Goal: Task Accomplishment & Management: Use online tool/utility

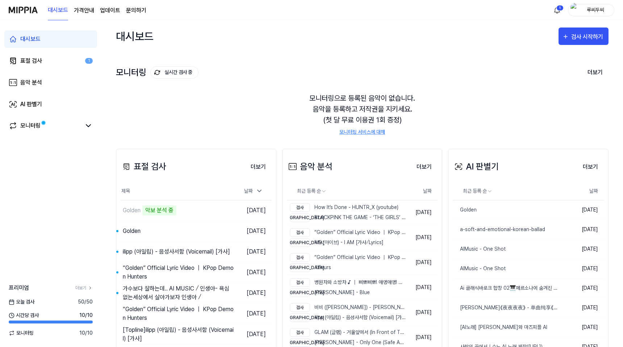
click at [31, 14] on img at bounding box center [23, 10] width 29 height 20
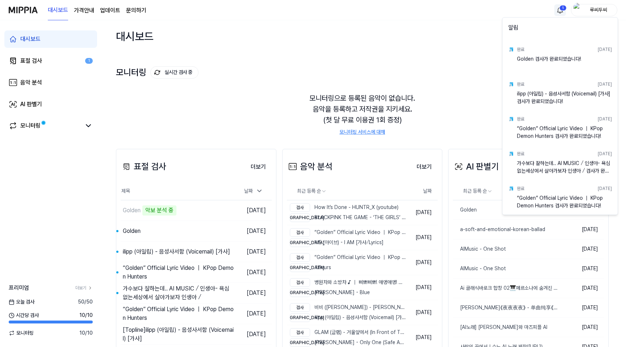
click at [559, 11] on html "대시보드 가격안내 업데이트 문의하기 1 루씨두씨 대시보드 표절 검사 1 음악 분석 AI 판별기 모니터링 프리미엄 더보기 오늘 검사 50 / 5…" at bounding box center [313, 173] width 626 height 347
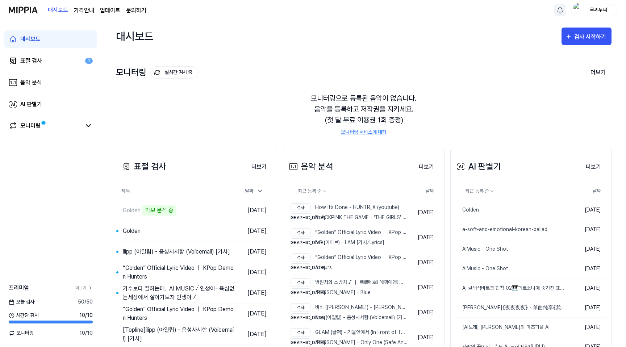
click at [370, 71] on html "대시보드 가격안내 업데이트 문의하기 루씨두씨 대시보드 표절 검사 1 음악 분석 AI 판별기 모니터링 프리미엄 더보기 오늘 검사 50 / 50 …" at bounding box center [313, 173] width 626 height 347
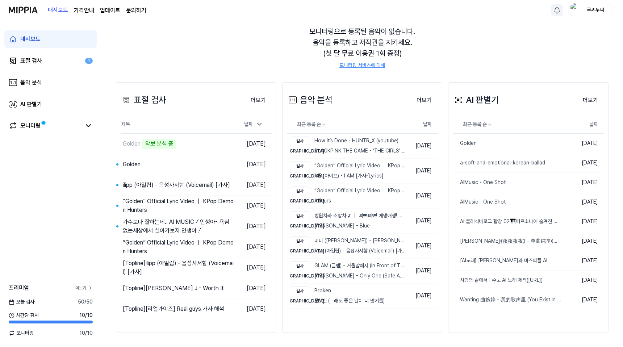
click at [84, 288] on link "더보기" at bounding box center [83, 288] width 17 height 7
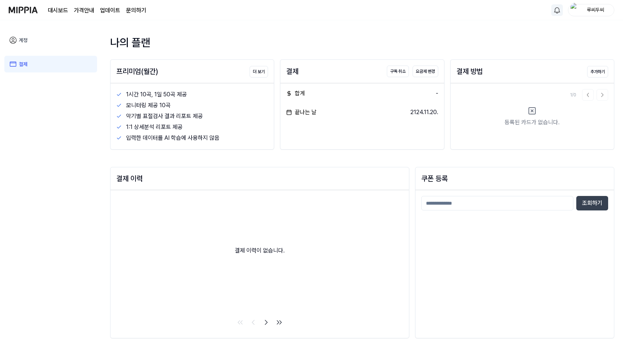
click at [28, 40] on link "계정" at bounding box center [50, 40] width 93 height 17
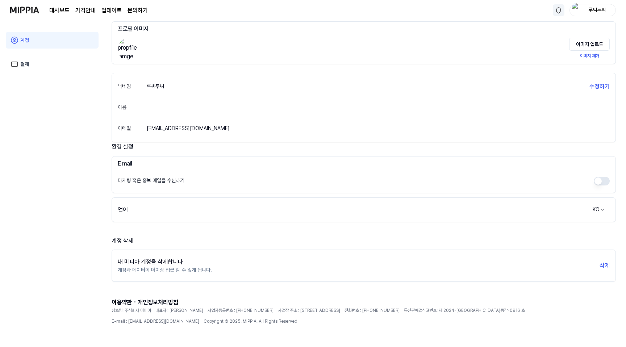
scroll to position [51, 0]
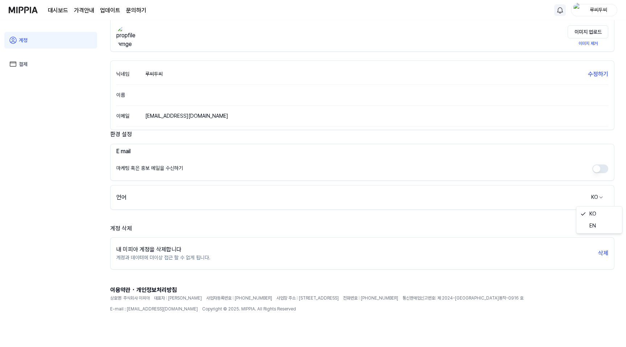
click at [599, 196] on html "대시보드 가격안내 업데이트 문의하기 루씨두씨 계정 결제 프로필 프로필 이미지 이미지 업로드 이미지 제거 닉네임 루씨두씨 수정하기 이름 이메일 …" at bounding box center [313, 122] width 626 height 347
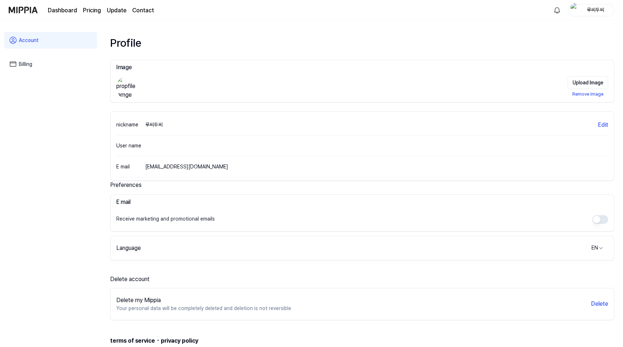
click at [21, 9] on img at bounding box center [23, 10] width 29 height 20
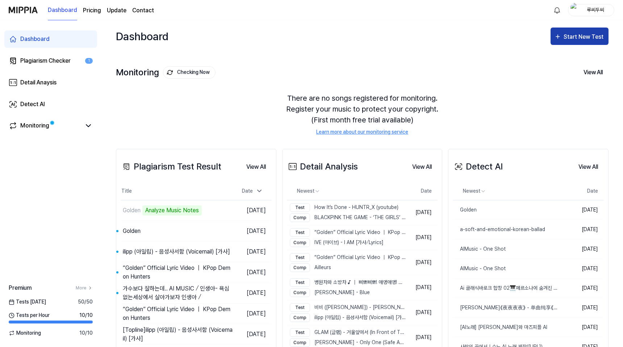
click at [589, 40] on div "Start New Test" at bounding box center [584, 36] width 41 height 9
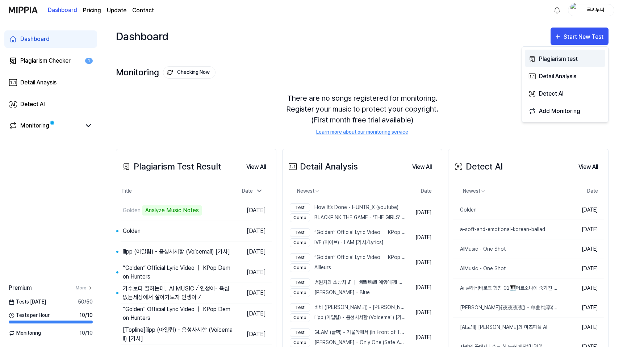
click at [571, 59] on div "Plagiarism test" at bounding box center [570, 58] width 63 height 9
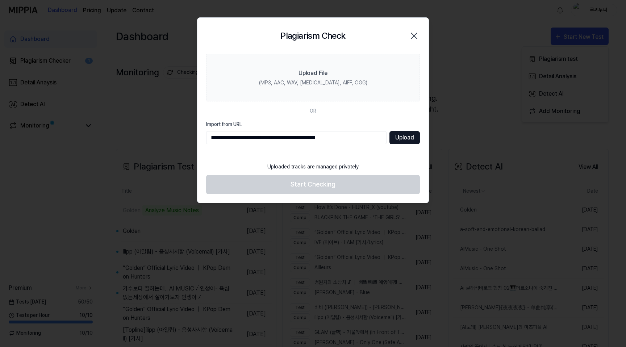
type input "**********"
click at [406, 137] on button "Upload" at bounding box center [405, 137] width 30 height 13
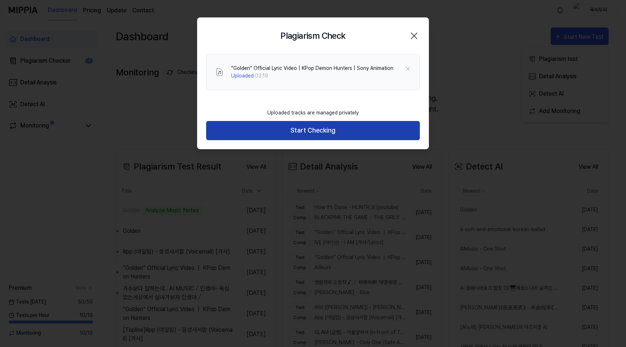
click at [320, 133] on button "Start Checking" at bounding box center [313, 130] width 214 height 19
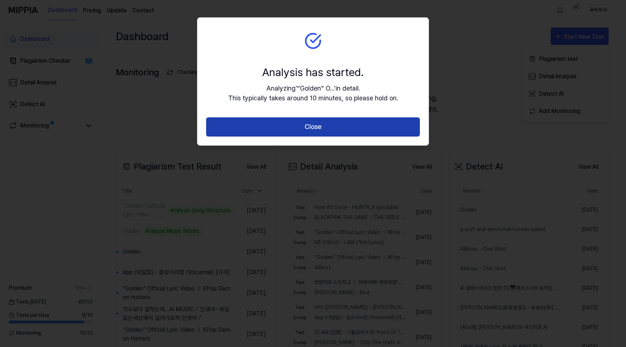
click at [337, 130] on button "Close" at bounding box center [313, 126] width 214 height 19
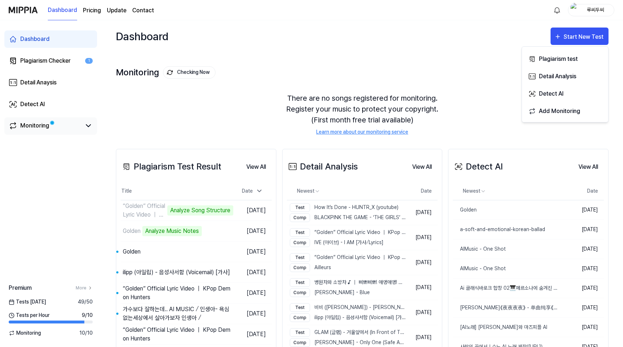
click at [28, 128] on div "Monitoring" at bounding box center [34, 125] width 29 height 9
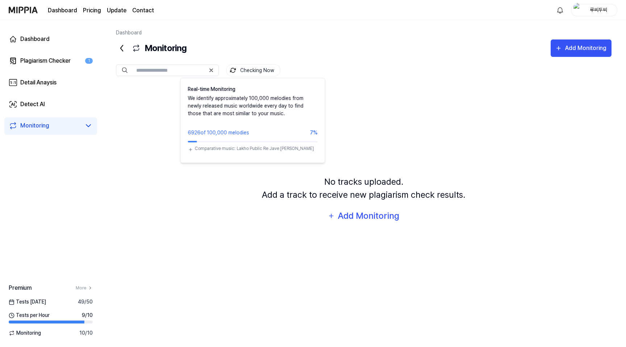
click at [258, 69] on button "Checking Now" at bounding box center [253, 70] width 54 height 12
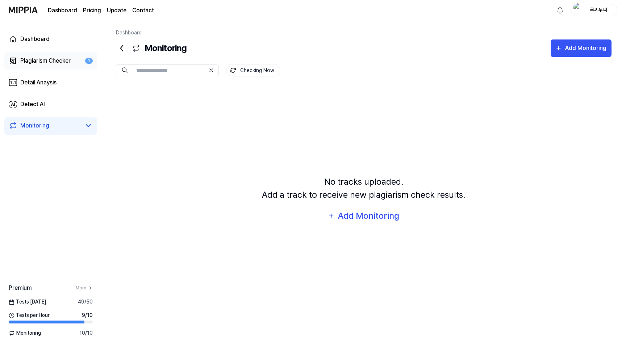
click at [74, 63] on link "Plagiarism Checker 1" at bounding box center [50, 60] width 93 height 17
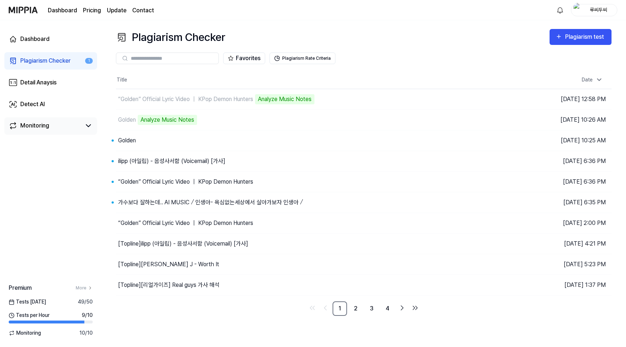
click at [57, 130] on div "Monitoring" at bounding box center [50, 125] width 93 height 17
click at [86, 125] on icon at bounding box center [88, 126] width 4 height 2
click at [52, 37] on link "Dashboard" at bounding box center [50, 38] width 93 height 17
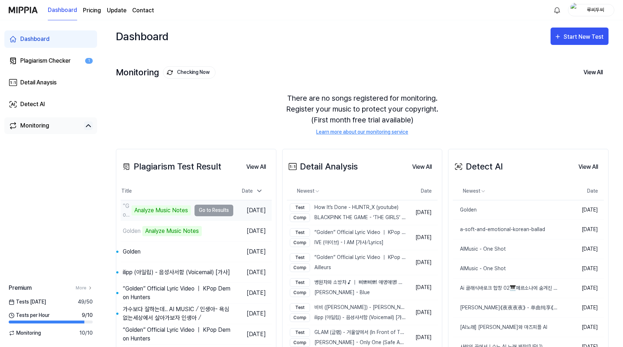
click at [215, 212] on td "“Golden” Official Lyric Video ｜ KPop Demon Hunters Analyze Music Notes Go to Re…" at bounding box center [177, 210] width 113 height 20
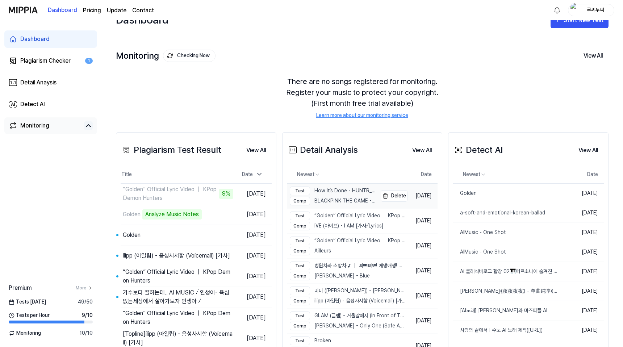
scroll to position [16, 0]
click at [144, 195] on div "“Golden” Official Lyric Video ｜ KPop Demon Hunters" at bounding box center [149, 193] width 52 height 17
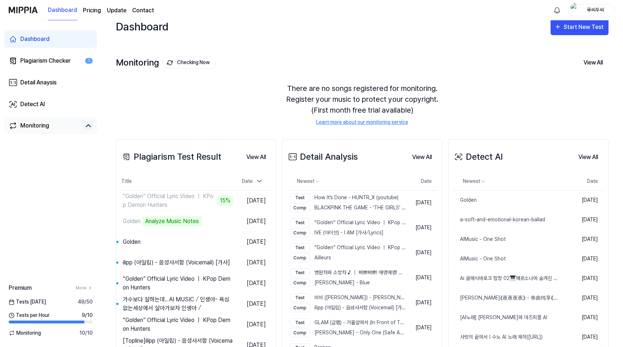
click at [30, 124] on div "Monitoring" at bounding box center [34, 125] width 29 height 9
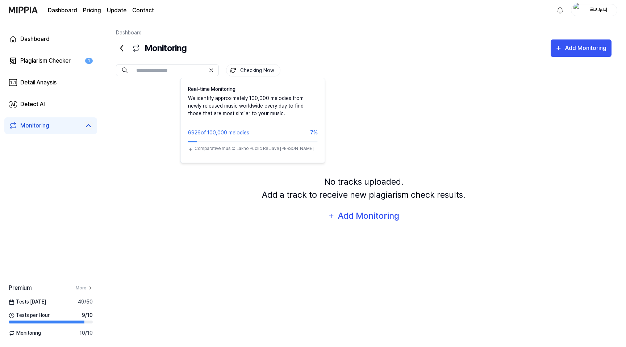
click at [256, 67] on button "Checking Now" at bounding box center [253, 70] width 54 height 12
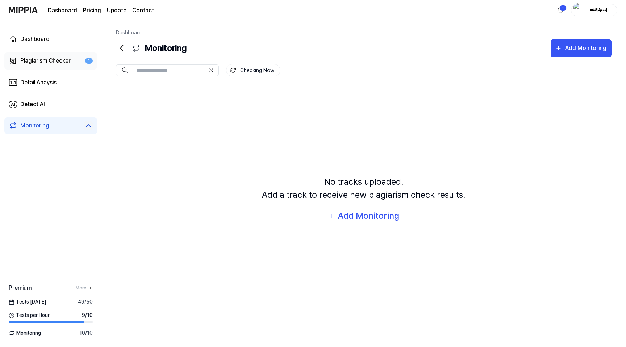
click at [60, 65] on div "Plagiarism Checker" at bounding box center [45, 61] width 50 height 9
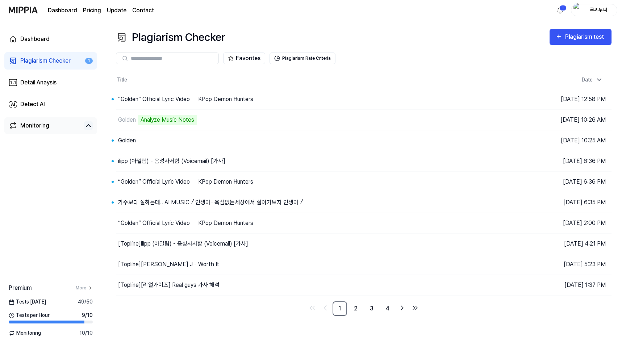
click at [45, 129] on div "Monitoring" at bounding box center [34, 125] width 29 height 9
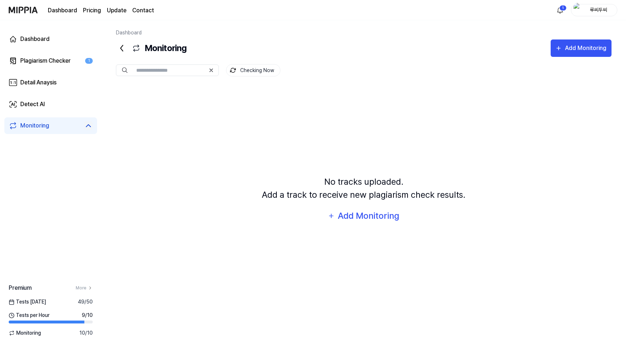
click at [46, 128] on div "Monitoring" at bounding box center [34, 125] width 29 height 9
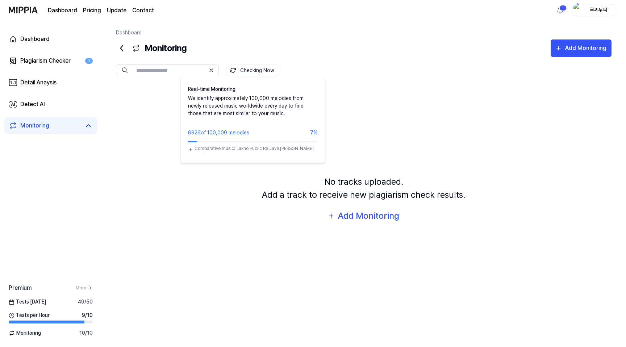
click at [248, 71] on button "Checking Now" at bounding box center [253, 70] width 54 height 12
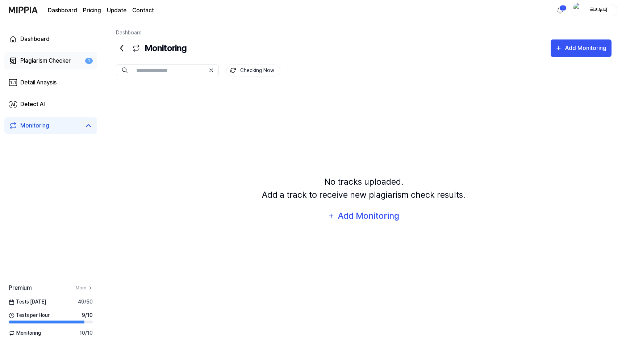
click at [57, 65] on div "Plagiarism Checker" at bounding box center [45, 61] width 50 height 9
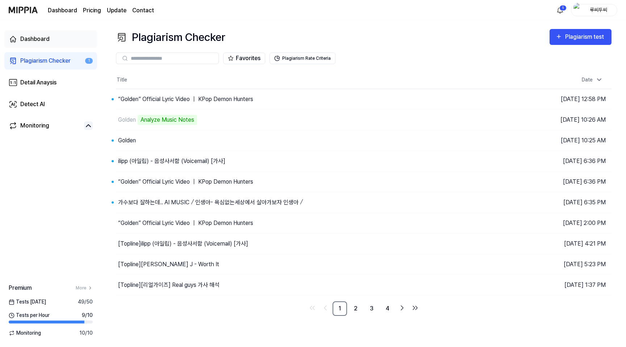
click at [51, 41] on link "Dashboard" at bounding box center [50, 38] width 93 height 17
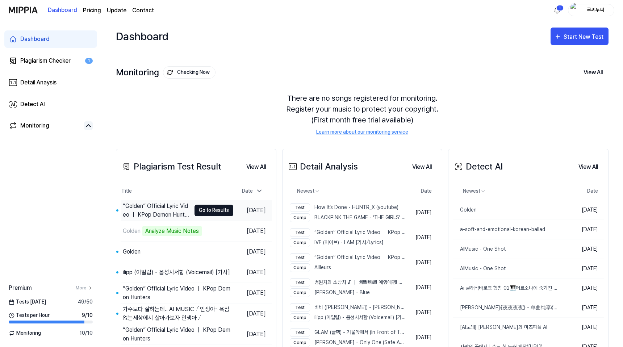
click at [214, 212] on button "Go to Results" at bounding box center [214, 211] width 39 height 12
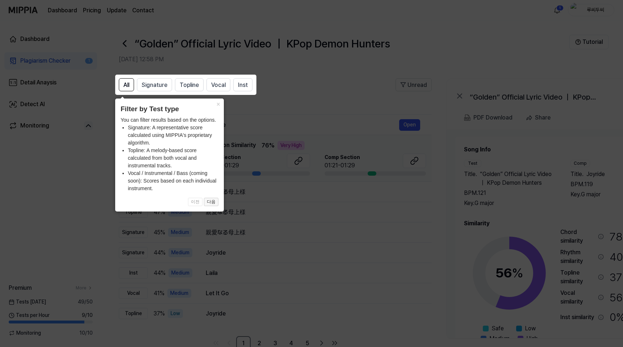
click at [210, 201] on button "다음" at bounding box center [211, 202] width 14 height 9
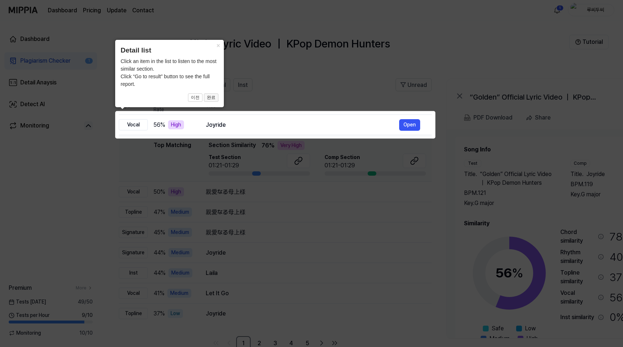
click at [214, 98] on button "완료" at bounding box center [211, 98] width 14 height 9
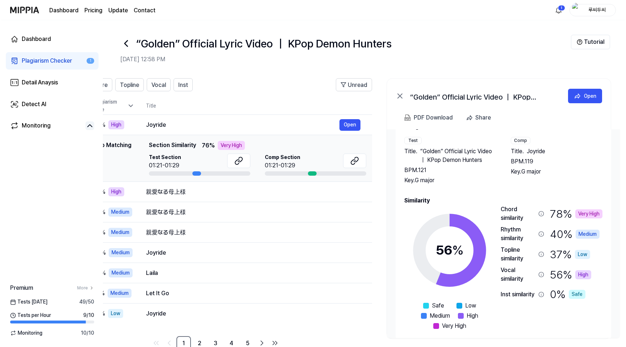
scroll to position [31, 0]
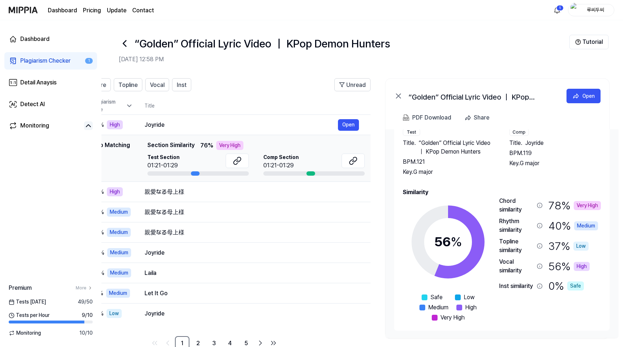
click at [560, 208] on div "78 % Very High" at bounding box center [575, 205] width 53 height 17
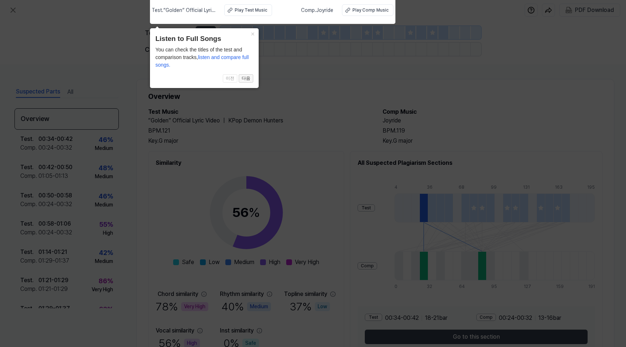
click at [252, 78] on button "다음" at bounding box center [246, 78] width 14 height 9
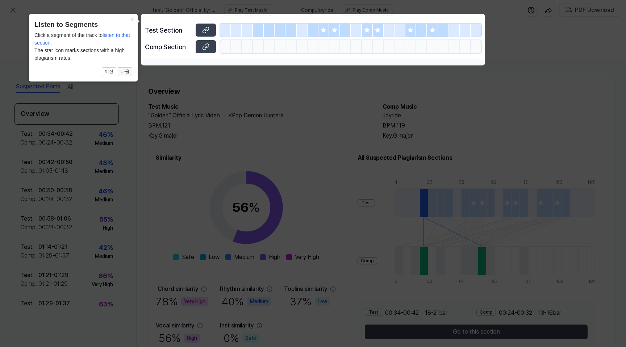
click at [130, 72] on button "다음" at bounding box center [125, 71] width 14 height 9
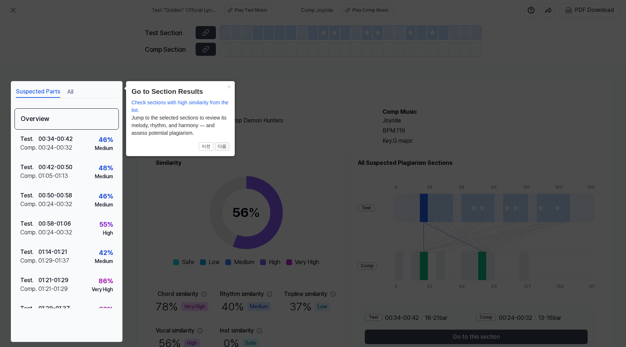
click at [225, 147] on button "다음" at bounding box center [222, 146] width 14 height 9
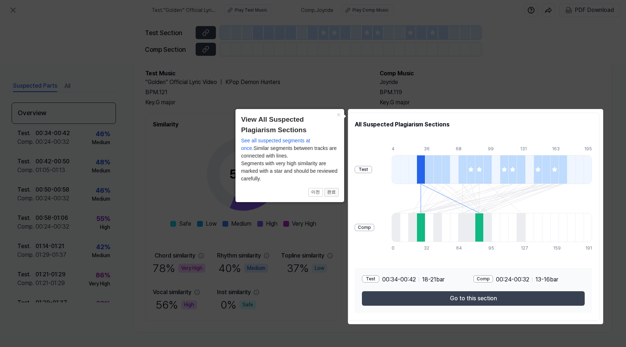
click at [332, 193] on button "완료" at bounding box center [331, 192] width 14 height 9
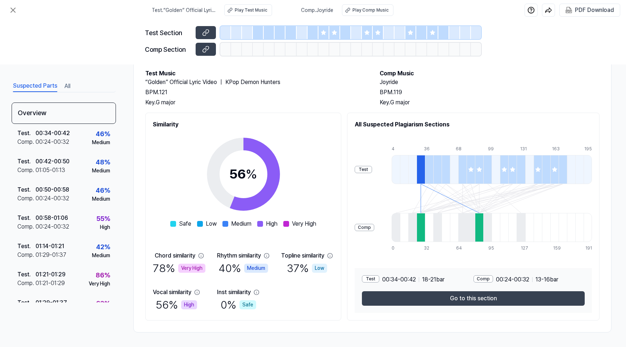
click at [433, 175] on div at bounding box center [429, 169] width 8 height 29
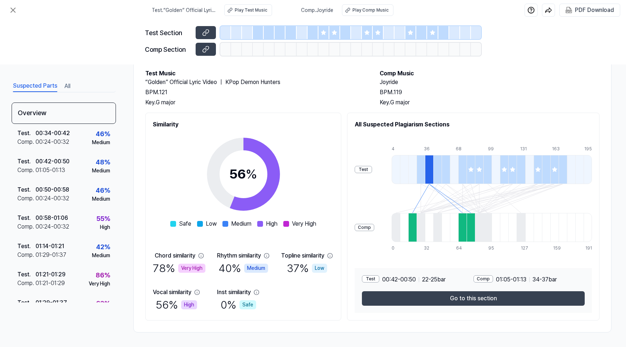
click at [440, 176] on div at bounding box center [437, 169] width 8 height 29
click at [472, 176] on div at bounding box center [471, 169] width 8 height 29
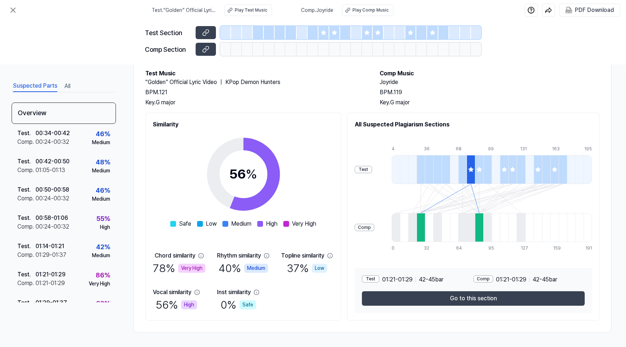
click at [482, 178] on div at bounding box center [479, 169] width 8 height 29
click at [312, 35] on div at bounding box center [313, 32] width 11 height 13
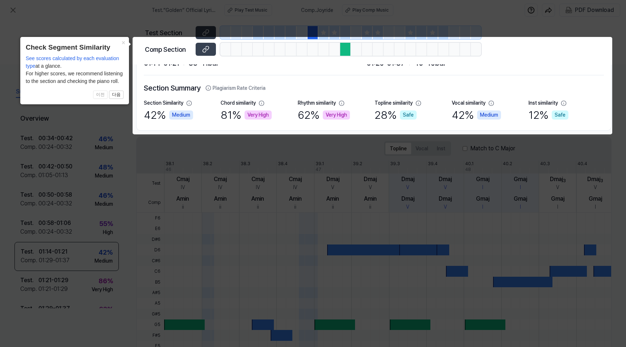
scroll to position [41, 0]
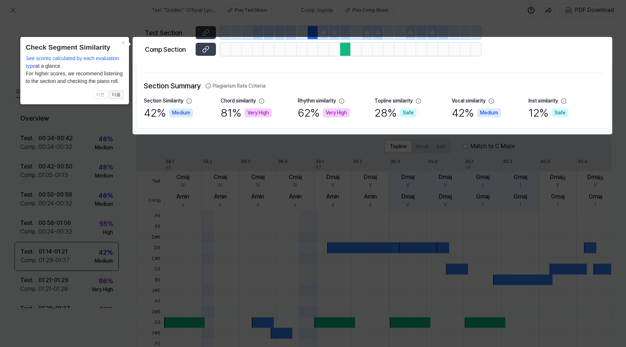
click at [118, 96] on button "다음" at bounding box center [116, 95] width 14 height 9
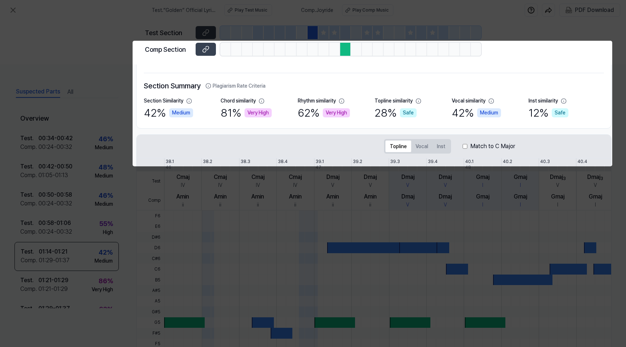
scroll to position [109, 0]
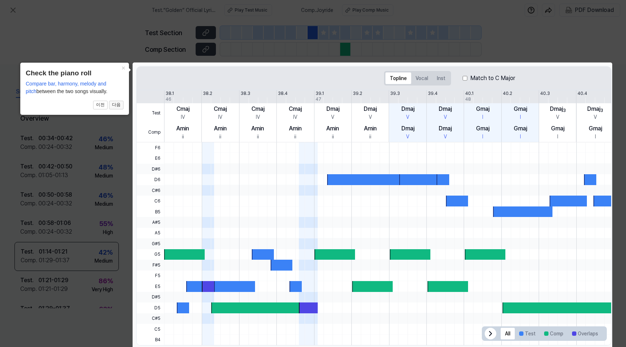
click at [112, 104] on button "다음" at bounding box center [116, 105] width 14 height 9
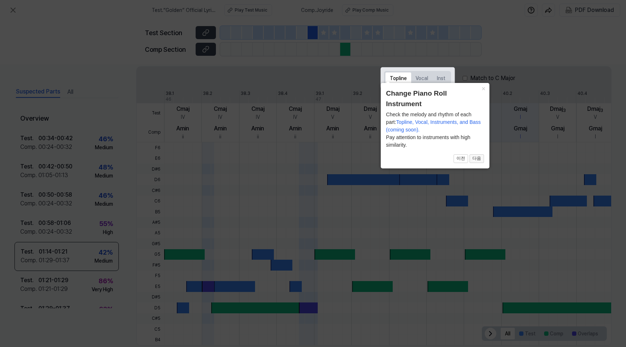
click at [475, 159] on button "다음" at bounding box center [477, 158] width 14 height 9
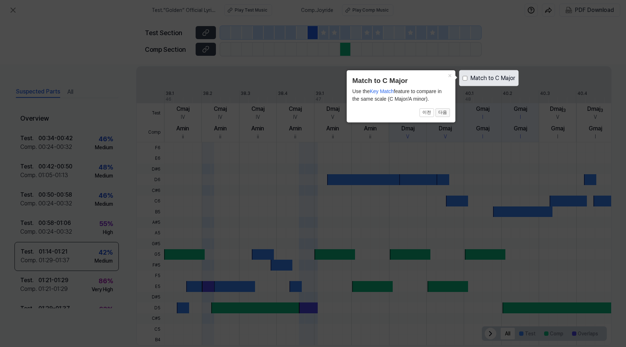
click at [444, 113] on button "다음" at bounding box center [443, 112] width 14 height 9
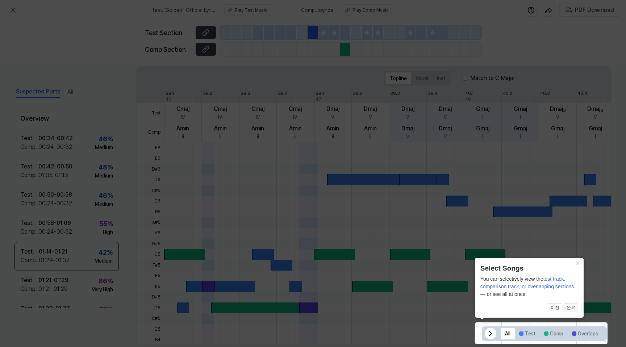
click at [574, 309] on button "완료" at bounding box center [571, 308] width 14 height 9
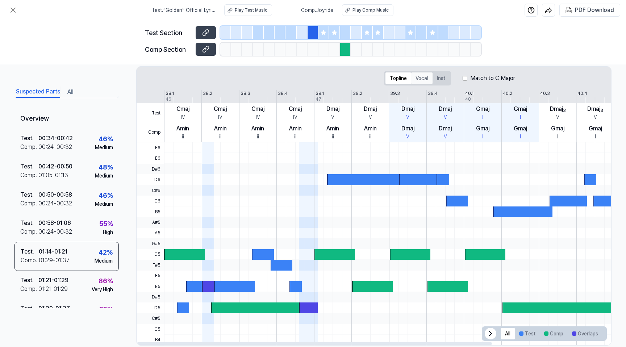
click at [420, 77] on button "Vocal" at bounding box center [421, 78] width 21 height 12
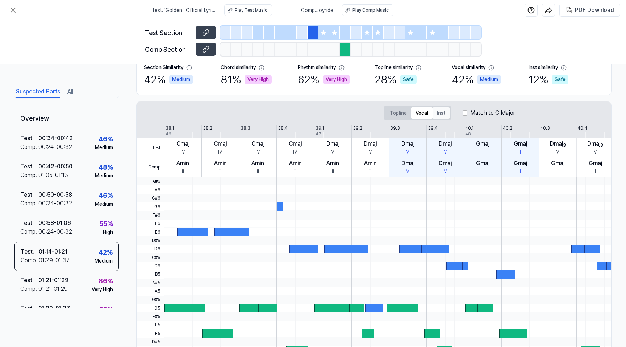
click at [438, 113] on button "Inst" at bounding box center [441, 113] width 17 height 12
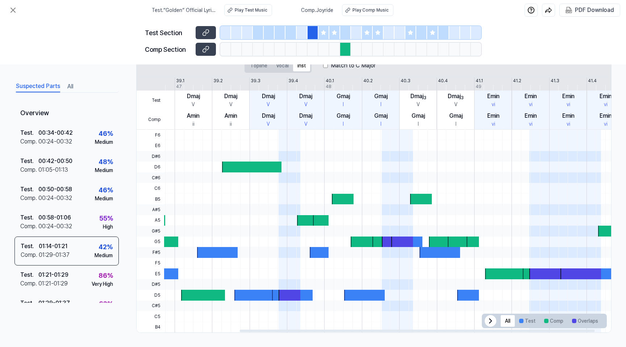
scroll to position [0, 154]
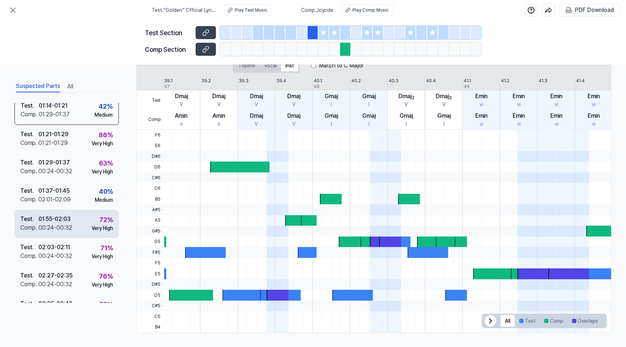
click at [76, 227] on div "Test . 01:55 - 02:03 Comp . 00:24 - 00:32 72 % Very High" at bounding box center [66, 224] width 104 height 28
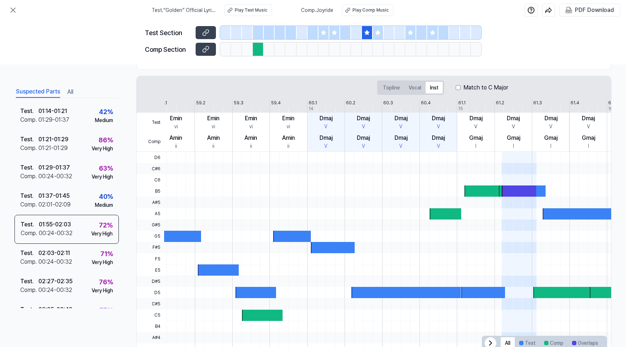
scroll to position [0, 0]
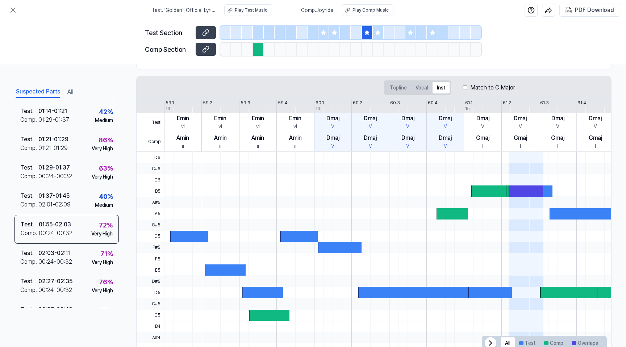
click at [487, 87] on label "Match to C Major" at bounding box center [492, 87] width 45 height 9
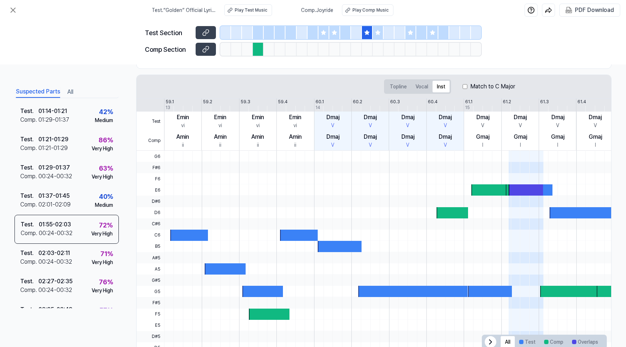
scroll to position [113, 0]
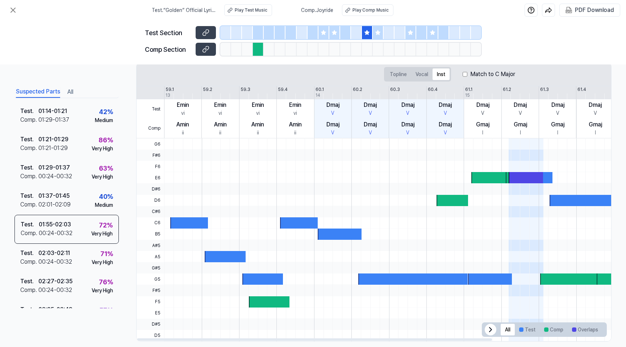
click at [490, 329] on icon at bounding box center [491, 330] width 2 height 4
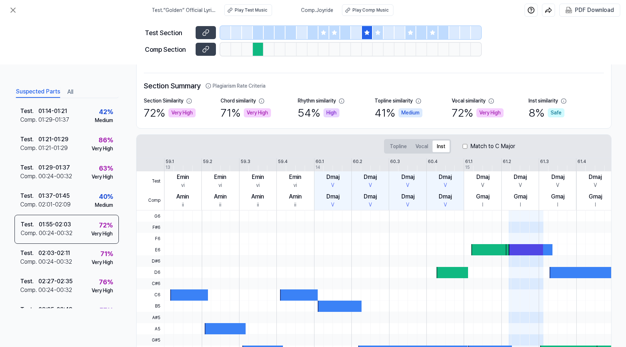
scroll to position [37, 0]
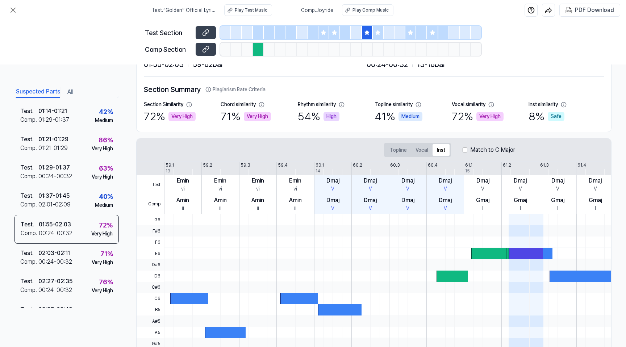
click at [287, 54] on div at bounding box center [291, 49] width 11 height 13
click at [288, 36] on div at bounding box center [291, 32] width 11 height 13
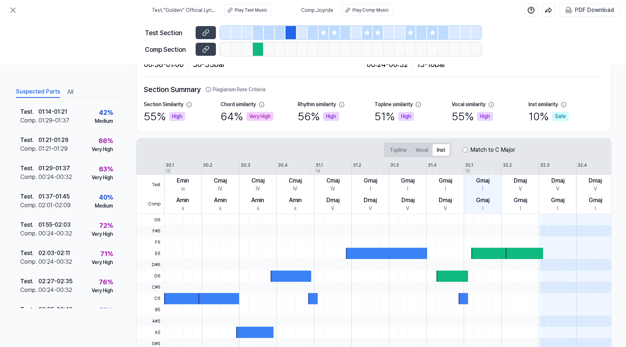
scroll to position [141, 0]
click at [319, 34] on div at bounding box center [324, 32] width 11 height 13
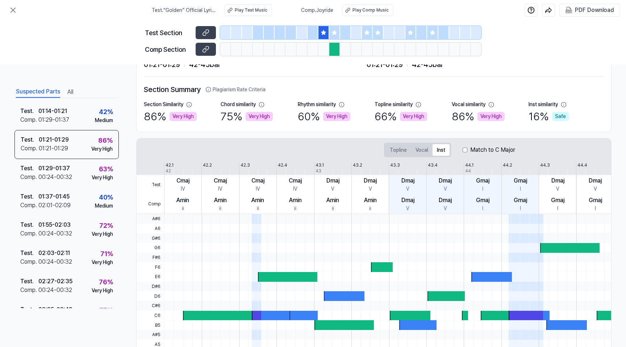
click at [333, 32] on icon at bounding box center [334, 32] width 5 height 5
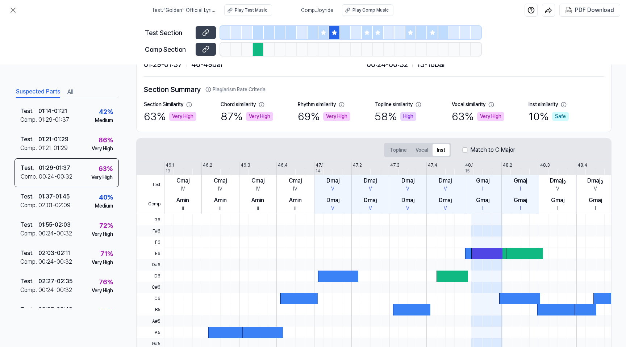
click at [371, 33] on div at bounding box center [367, 32] width 11 height 13
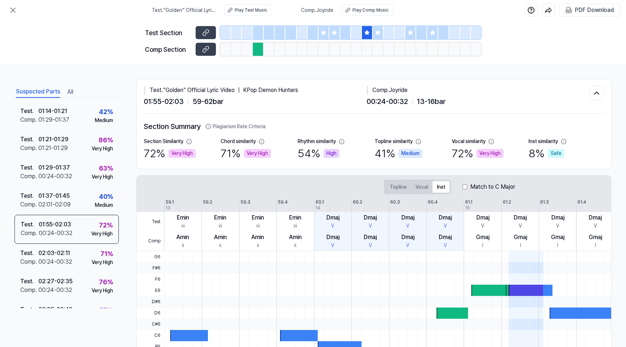
scroll to position [0, 0]
click at [428, 101] on span "13 - 16 bar" at bounding box center [431, 101] width 29 height 11
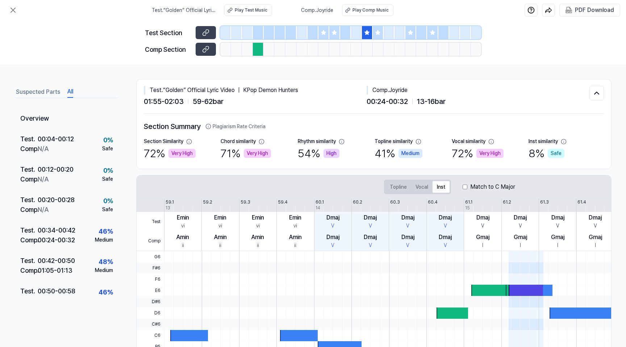
click at [67, 89] on button "All" at bounding box center [70, 92] width 6 height 12
click at [13, 12] on icon at bounding box center [13, 10] width 9 height 9
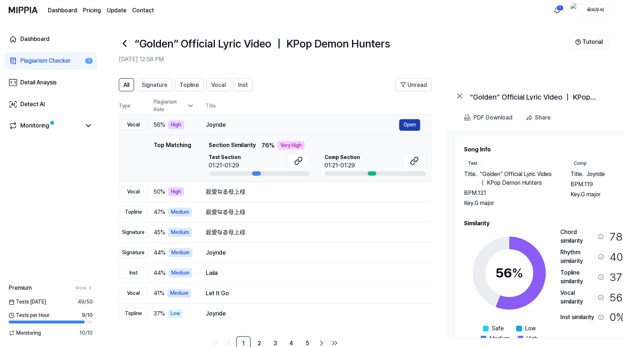
click at [414, 124] on button "Open" at bounding box center [409, 125] width 21 height 12
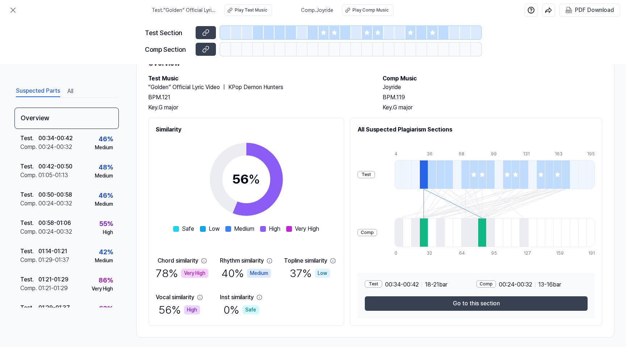
scroll to position [41, 0]
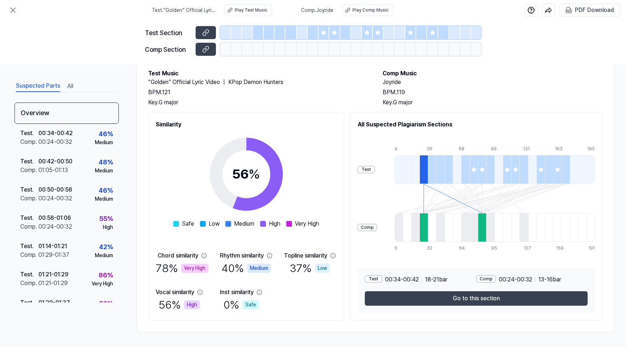
click at [248, 263] on div "40 % Medium" at bounding box center [246, 268] width 50 height 16
click at [236, 263] on div "40 % Medium" at bounding box center [246, 268] width 50 height 16
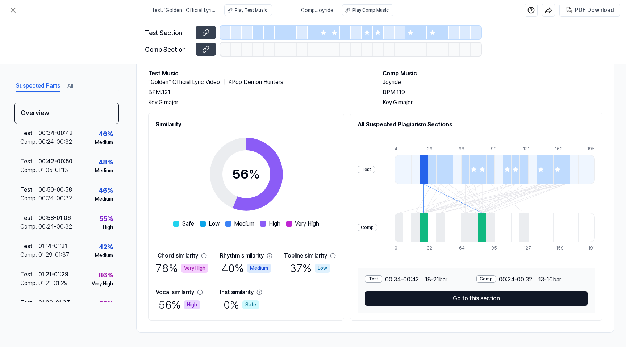
click at [470, 291] on button "Go to this section" at bounding box center [476, 298] width 223 height 14
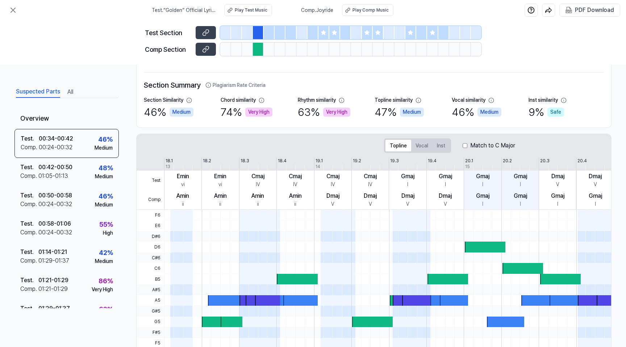
click at [404, 111] on div "Medium" at bounding box center [412, 112] width 24 height 9
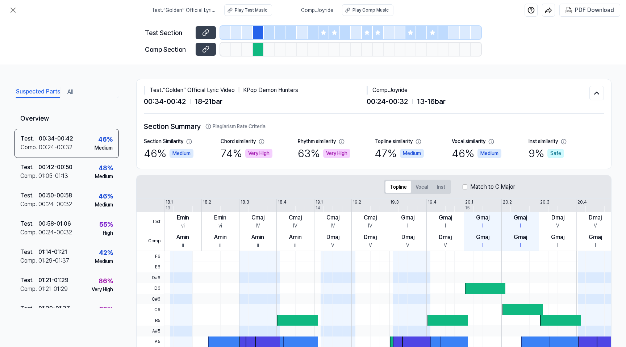
scroll to position [0, 0]
